Goal: Task Accomplishment & Management: Use online tool/utility

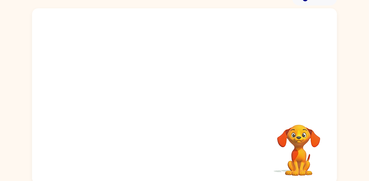
scroll to position [35, 0]
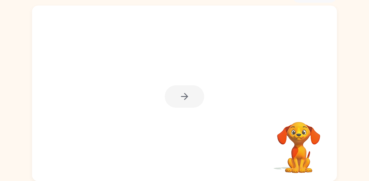
click at [289, 84] on div at bounding box center [184, 94] width 305 height 176
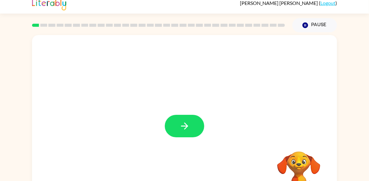
scroll to position [0, 0]
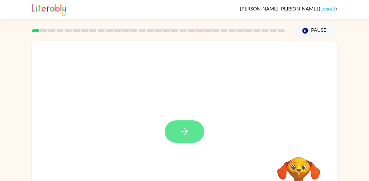
click at [195, 131] on button "button" at bounding box center [184, 131] width 39 height 22
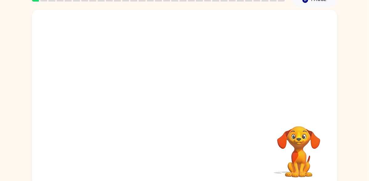
scroll to position [35, 0]
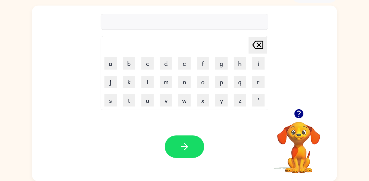
click at [302, 116] on icon "button" at bounding box center [298, 113] width 11 height 11
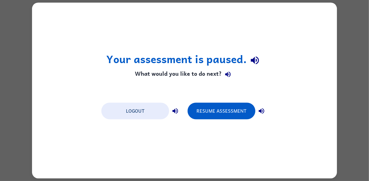
scroll to position [0, 0]
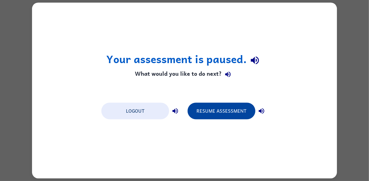
click at [203, 113] on button "Resume Assessment" at bounding box center [221, 111] width 68 height 17
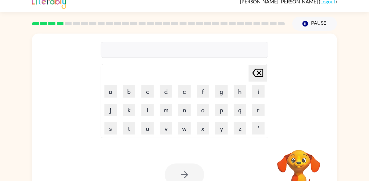
scroll to position [6, 0]
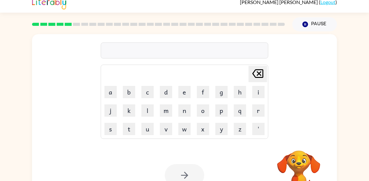
click at [190, 175] on div at bounding box center [184, 175] width 39 height 22
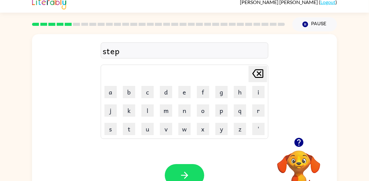
click at [303, 136] on button "button" at bounding box center [299, 143] width 16 height 16
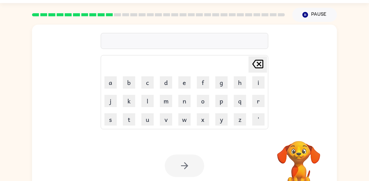
scroll to position [18, 0]
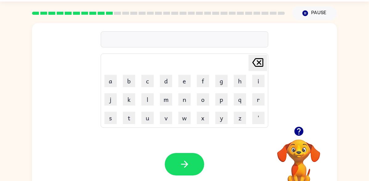
click at [303, 128] on icon "button" at bounding box center [298, 131] width 11 height 11
click at [301, 135] on video "Your browser must support playing .mp4 files to use Literably. Please try using…" at bounding box center [299, 161] width 62 height 62
click at [300, 134] on icon "button" at bounding box center [298, 131] width 9 height 9
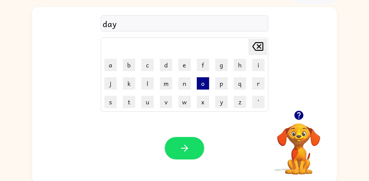
scroll to position [35, 0]
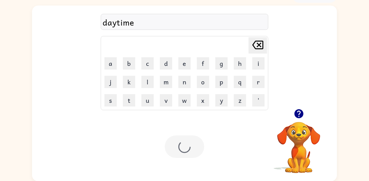
click at [183, 158] on div "Your browser must support playing .mp4 files to use Literably. Please try using…" at bounding box center [184, 146] width 305 height 69
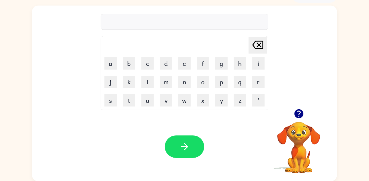
click at [296, 112] on icon "button" at bounding box center [298, 113] width 9 height 9
click at [303, 121] on div at bounding box center [299, 114] width 62 height 16
click at [301, 117] on icon "button" at bounding box center [298, 113] width 9 height 9
click at [303, 114] on icon "button" at bounding box center [298, 113] width 11 height 11
click at [301, 96] on div "chock Delete Delete last character input a b c d e f g h i j k l m n o p q r s …" at bounding box center [184, 57] width 305 height 103
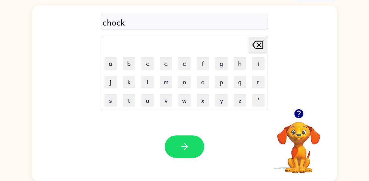
click at [304, 119] on icon "button" at bounding box center [298, 113] width 11 height 11
click at [274, 146] on video "Your browser must support playing .mp4 files to use Literably. Please try using…" at bounding box center [299, 143] width 62 height 62
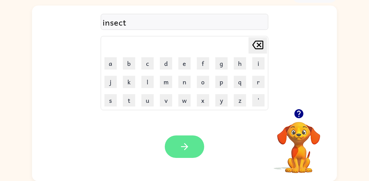
click at [172, 154] on button "button" at bounding box center [184, 146] width 39 height 22
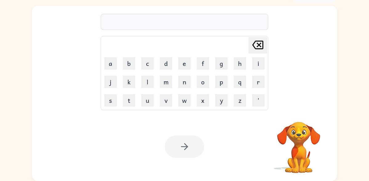
click at [56, 136] on div "Your browser must support playing .mp4 files to use Literably. Please try using…" at bounding box center [184, 146] width 305 height 69
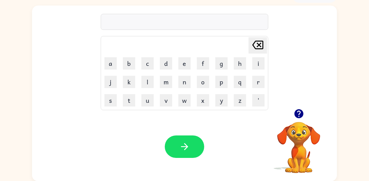
click at [296, 125] on video "Your browser must support playing .mp4 files to use Literably. Please try using…" at bounding box center [299, 143] width 62 height 62
click at [303, 120] on button "button" at bounding box center [299, 114] width 16 height 16
click at [298, 116] on icon "button" at bounding box center [298, 113] width 9 height 9
click at [297, 121] on video "Your browser must support playing .mp4 files to use Literably. Please try using…" at bounding box center [299, 143] width 62 height 62
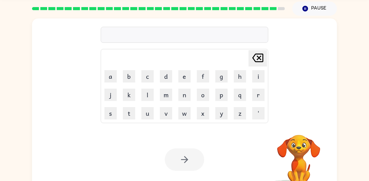
scroll to position [22, 0]
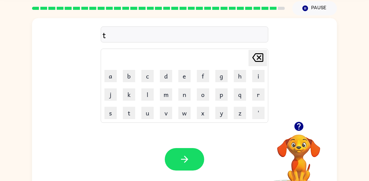
click at [58, 148] on div "Your browser must support playing .mp4 files to use Literably. Please try using…" at bounding box center [184, 159] width 305 height 69
click at [113, 39] on div "t" at bounding box center [184, 34] width 164 height 13
click at [115, 27] on div "t" at bounding box center [184, 34] width 167 height 16
click at [109, 42] on div "t [PERSON_NAME] last character input a b c d e f g h i j k l m n o p q r s t u …" at bounding box center [184, 70] width 167 height 106
click at [103, 30] on div "t" at bounding box center [184, 34] width 164 height 13
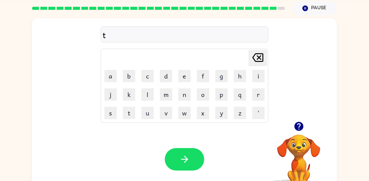
click at [110, 35] on div "t" at bounding box center [184, 34] width 164 height 13
click at [114, 39] on div "t" at bounding box center [184, 34] width 164 height 13
click at [157, 32] on div "t" at bounding box center [184, 34] width 164 height 13
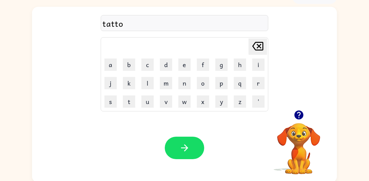
scroll to position [35, 0]
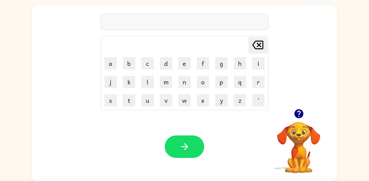
click at [301, 112] on icon "button" at bounding box center [298, 113] width 9 height 9
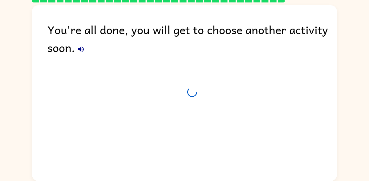
scroll to position [24, 0]
